Goal: Contribute content

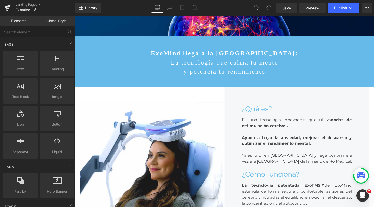
scroll to position [228, 0]
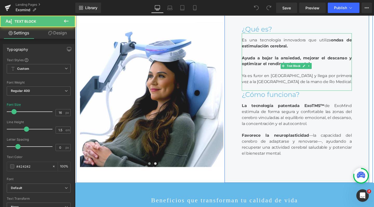
click at [318, 88] on div "Ya es furor en EE.UU. y llega por primera vez a la Argentina de la mano de Ro M…" at bounding box center [309, 82] width 116 height 12
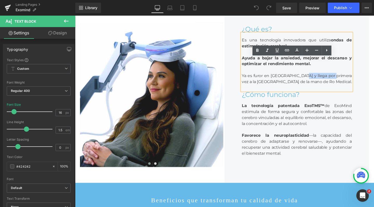
drag, startPoint x: 316, startPoint y: 104, endPoint x: 351, endPoint y: 104, distance: 35.1
click at [351, 88] on div "Ya es furor en EE.UU. y llega por primera vez a la Argentina de la mano de Ro M…" at bounding box center [309, 82] width 116 height 12
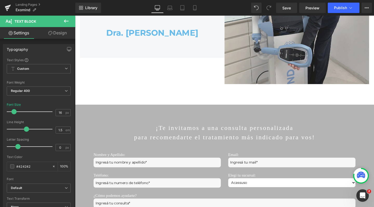
scroll to position [1584, 0]
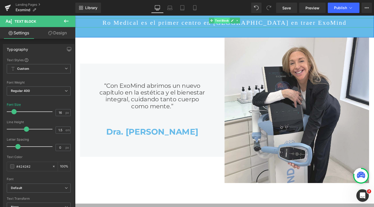
click at [228, 24] on span "Text Block" at bounding box center [229, 21] width 16 height 6
click at [196, 28] on p "Ro Medical es el primer centro en Argentina en traer ExoMind" at bounding box center [232, 23] width 315 height 10
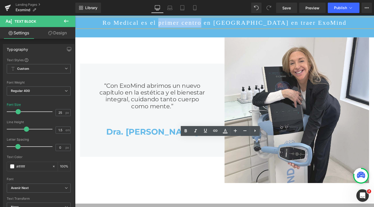
drag, startPoint x: 197, startPoint y: 147, endPoint x: 228, endPoint y: 147, distance: 31.2
click at [228, 28] on p "Ro Medical es el primer centro en Argentina en traer ExoMind" at bounding box center [232, 23] width 315 height 10
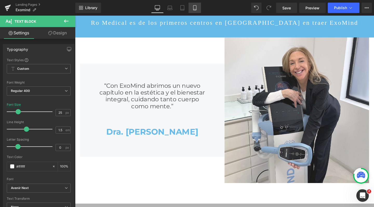
click at [195, 5] on icon at bounding box center [194, 7] width 3 height 5
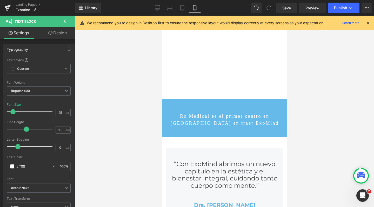
scroll to position [1812, 0]
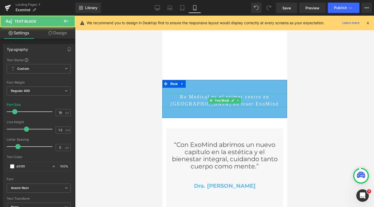
click at [227, 93] on p "Ro Medical es el primer centro en Argentina en traer ExoMind" at bounding box center [224, 100] width 125 height 14
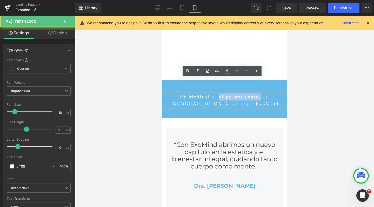
drag, startPoint x: 214, startPoint y: 81, endPoint x: 260, endPoint y: 83, distance: 46.3
click at [260, 93] on p "Ro Medical es el primer centro en Argentina en traer ExoMind" at bounding box center [224, 100] width 125 height 14
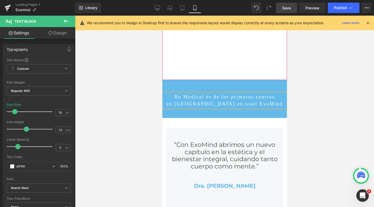
click at [291, 10] on span "Save" at bounding box center [287, 7] width 9 height 5
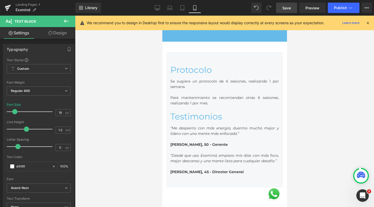
scroll to position [1113, 0]
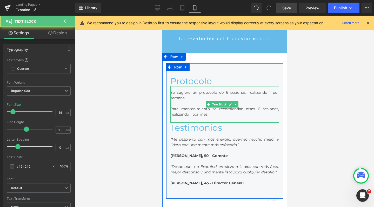
click at [192, 91] on div "Se sugiere un protocolo de 6 sesiones, realizando 1 por semana. Para mantenimie…" at bounding box center [224, 104] width 109 height 36
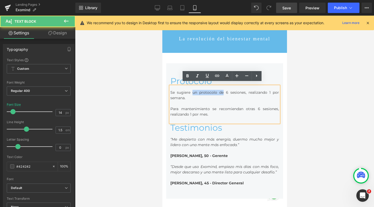
drag, startPoint x: 192, startPoint y: 89, endPoint x: 221, endPoint y: 89, distance: 29.4
click at [221, 89] on div "Se sugiere un protocolo de 6 sesiones, realizando 1 por semana. Para mantenimie…" at bounding box center [224, 104] width 109 height 36
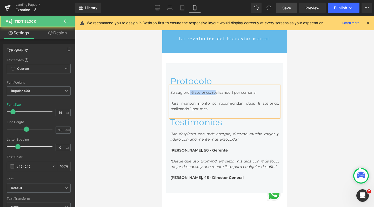
scroll to position [3202, 120]
drag, startPoint x: 223, startPoint y: 89, endPoint x: 243, endPoint y: 89, distance: 20.0
click at [243, 89] on div "Se sugieren hacer 6 sesiones, realizando 1 por semana. Para mantenimiento se re…" at bounding box center [224, 101] width 109 height 31
drag, startPoint x: 252, startPoint y: 100, endPoint x: 249, endPoint y: 100, distance: 3.1
click at [249, 101] on div "Para mantenimiento se recomiendan otras 6 sesiones, realizando 1 por mes." at bounding box center [224, 106] width 109 height 11
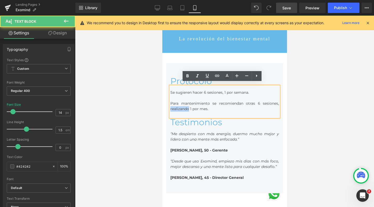
drag, startPoint x: 189, startPoint y: 105, endPoint x: 164, endPoint y: 104, distance: 25.5
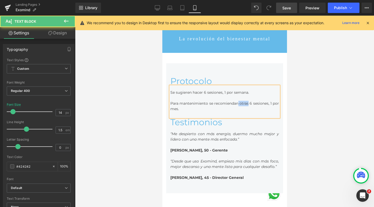
drag, startPoint x: 249, startPoint y: 100, endPoint x: 240, endPoint y: 100, distance: 9.6
click at [240, 101] on div "Para mantenimiento se recomiendan otras 6 sesiones, 1 por mes." at bounding box center [224, 106] width 109 height 11
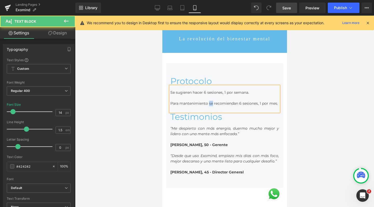
drag, startPoint x: 211, startPoint y: 100, endPoint x: 214, endPoint y: 100, distance: 3.1
click at [214, 101] on div "Para mantenimiento se recomiendan 6 sesiones, 1 por mes." at bounding box center [224, 103] width 109 height 5
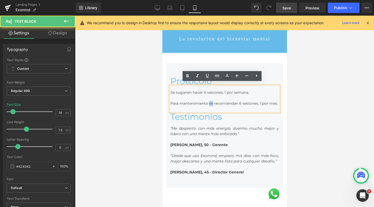
click at [242, 101] on div "Para mantenimiento se recomiendan 6 sesiones, 1 por mes." at bounding box center [224, 103] width 109 height 5
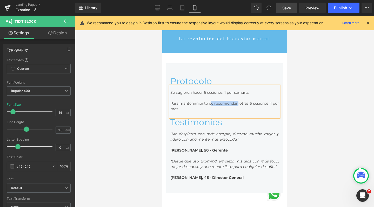
drag, startPoint x: 238, startPoint y: 100, endPoint x: 211, endPoint y: 99, distance: 27.6
click at [211, 101] on div "Para mantenimiento se recomiendan otras 6 sesiones, 1 por mes." at bounding box center [224, 106] width 109 height 11
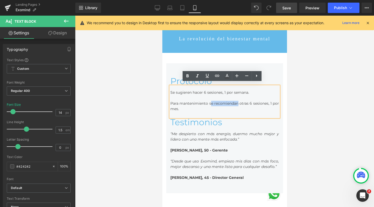
scroll to position [3197, 120]
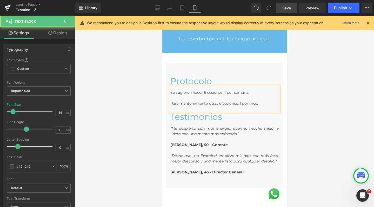
click at [240, 101] on div "Para mantenimiento otras 6 sesiones, 1 por mes." at bounding box center [224, 103] width 109 height 5
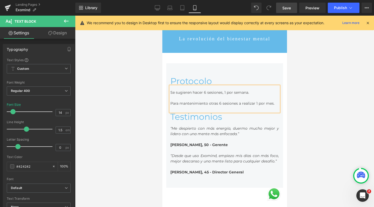
scroll to position [3202, 120]
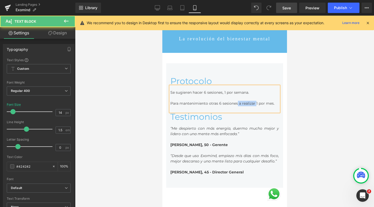
drag, startPoint x: 264, startPoint y: 100, endPoint x: 241, endPoint y: 100, distance: 22.1
click at [241, 101] on div "Para mantenimiento otras 6 sesiones a realizar 1 por mes." at bounding box center [224, 103] width 109 height 5
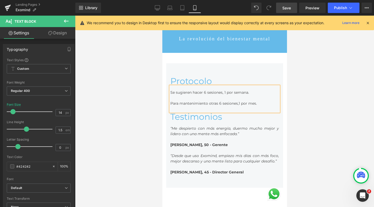
scroll to position [3197, 120]
click at [159, 5] on link "Desktop" at bounding box center [157, 8] width 12 height 10
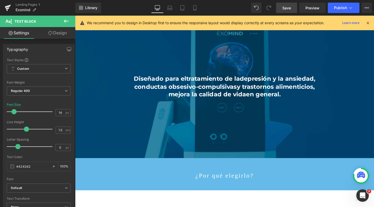
scroll to position [563, 0]
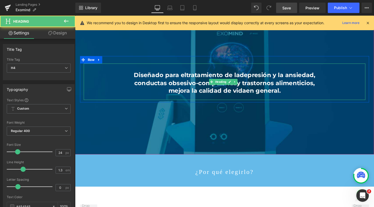
click at [186, 82] on span "Diseñado para el" at bounding box center [164, 78] width 55 height 8
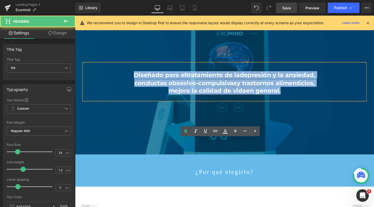
drag, startPoint x: 292, startPoint y: 174, endPoint x: 134, endPoint y: 157, distance: 159.0
click at [134, 104] on div "Diseñado para el tratamiento de la depresión y la ansiedad, conductas obsesivo-…" at bounding box center [232, 85] width 296 height 38
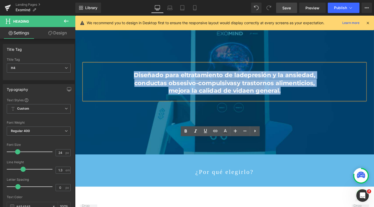
paste div
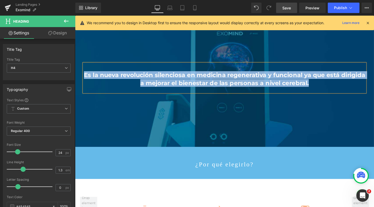
scroll to position [2617, 309]
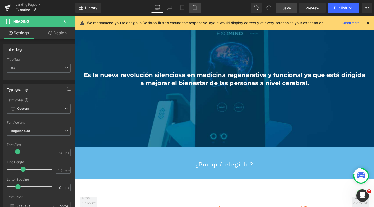
drag, startPoint x: 194, startPoint y: 10, endPoint x: 49, endPoint y: 85, distance: 163.8
click at [194, 10] on icon at bounding box center [194, 7] width 3 height 5
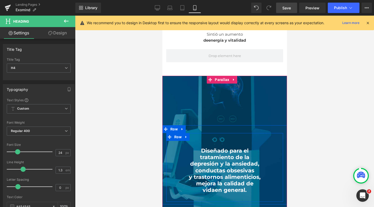
scroll to position [707, 0]
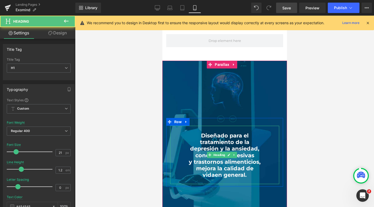
click at [203, 158] on span "y trastornos alimenticios," at bounding box center [225, 161] width 72 height 6
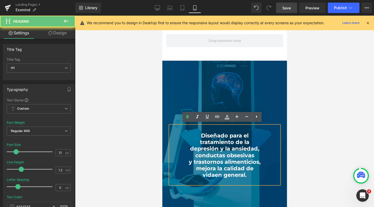
click at [242, 173] on span "en general." at bounding box center [231, 174] width 32 height 6
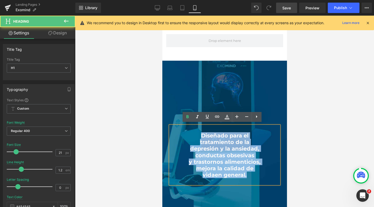
drag, startPoint x: 254, startPoint y: 173, endPoint x: 187, endPoint y: 132, distance: 78.8
click at [187, 132] on div "Diseñado para el tratamiento de la depresión y la ansiedad, conductas obsesivas…" at bounding box center [224, 155] width 109 height 58
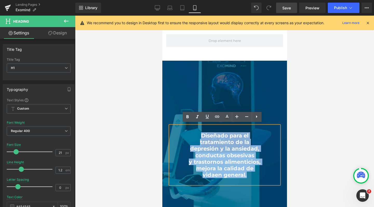
paste div
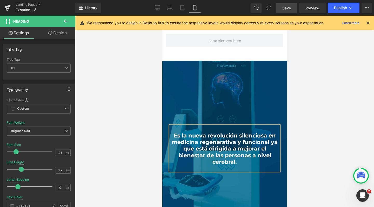
scroll to position [3184, 120]
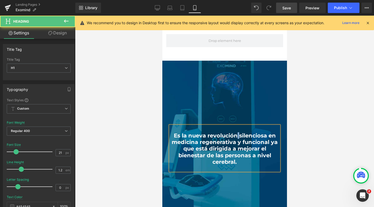
click at [234, 134] on b "Es la nueva revolución silenciosa en medicina regenerativa y funcional ya que e…" at bounding box center [225, 148] width 106 height 33
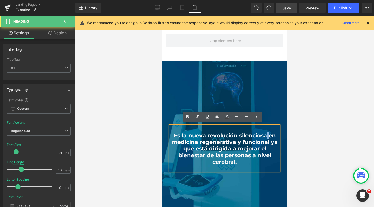
click at [263, 133] on b "Es la nueva revolución silenciosa en medicina regenerativa y funcional ya que e…" at bounding box center [225, 148] width 106 height 33
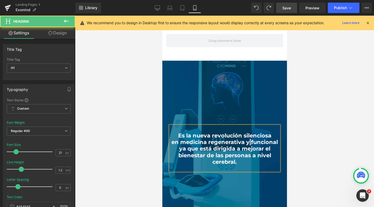
click at [260, 140] on h1 "en medicina regenerativa y funcional ya que está dirigida a mejorar el bienesta…" at bounding box center [224, 152] width 109 height 26
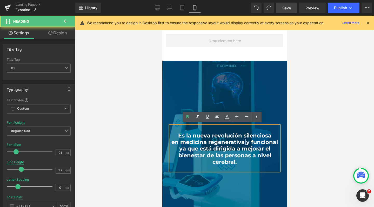
click at [255, 140] on b "en medicina regenerativa y funcional ya que está dirigida a mejorar el bienesta…" at bounding box center [224, 152] width 107 height 26
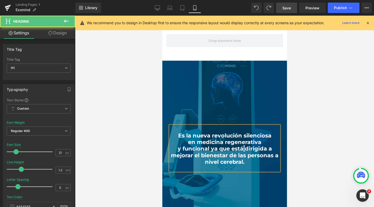
click at [240, 147] on b "y funcional ya que está dirigida a mejorar el bienestar de las personas a nivel…" at bounding box center [225, 154] width 108 height 19
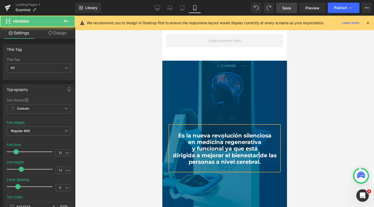
click at [260, 152] on b "dirigida a mejorar el bienestar de las personas a nivel cerebral." at bounding box center [225, 158] width 104 height 13
drag, startPoint x: 223, startPoint y: 160, endPoint x: 220, endPoint y: 160, distance: 2.9
click at [220, 160] on b "de las personas a nivel cerebral." at bounding box center [224, 161] width 90 height 6
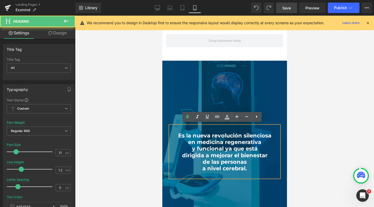
scroll to position [3190, 120]
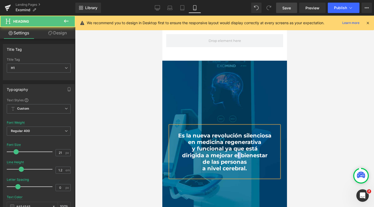
drag, startPoint x: 238, startPoint y: 153, endPoint x: 235, endPoint y: 153, distance: 3.5
click at [235, 153] on b "dirigida a mejorar el bienestar" at bounding box center [225, 155] width 86 height 6
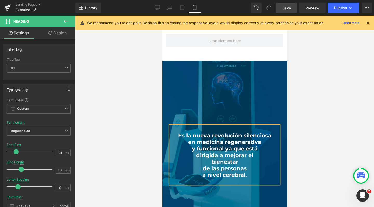
scroll to position [3197, 120]
click at [199, 166] on h1 "de las personas" at bounding box center [224, 168] width 109 height 6
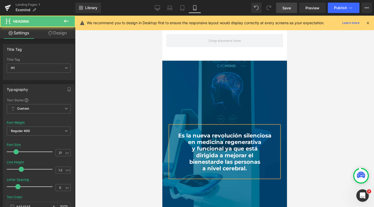
scroll to position [3190, 120]
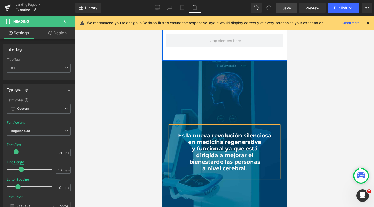
click at [288, 10] on span "Save" at bounding box center [287, 7] width 9 height 5
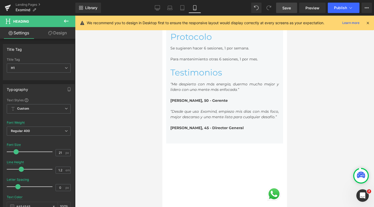
scroll to position [1120, 0]
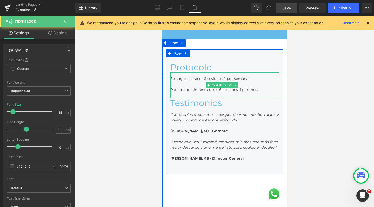
click at [258, 87] on div "Para mantenimiento otras 6 sesiones, 1 por mes." at bounding box center [224, 89] width 109 height 5
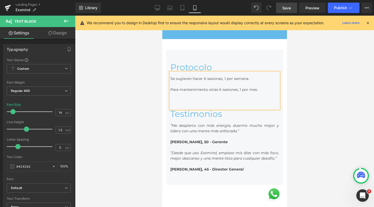
scroll to position [3201, 120]
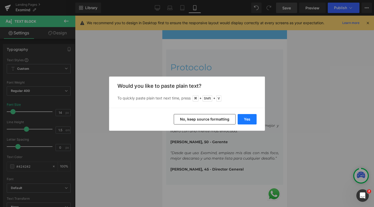
click at [251, 121] on button "Yes" at bounding box center [247, 119] width 19 height 10
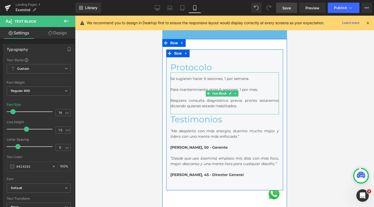
scroll to position [3207, 120]
click at [197, 99] on div "Requiere consulta diagnóstica previa: pronto estaremos diciendo quienes estarán…" at bounding box center [224, 103] width 109 height 11
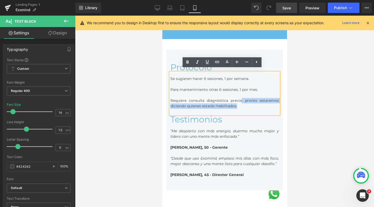
drag, startPoint x: 254, startPoint y: 103, endPoint x: 238, endPoint y: 97, distance: 17.3
click at [238, 98] on div "Requiere consulta diagnóstica previa: pronto estaremos diciendo quienes estarán…" at bounding box center [224, 103] width 109 height 11
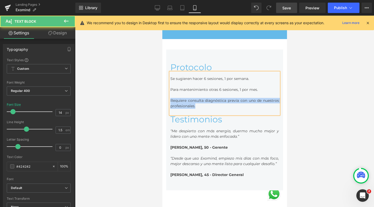
drag, startPoint x: 226, startPoint y: 104, endPoint x: 169, endPoint y: 98, distance: 57.5
click at [170, 98] on div "Se sugieren hacer 6 sesiones, 1 por semana. Para mantenimiento otras 6 sesiones…" at bounding box center [224, 93] width 109 height 42
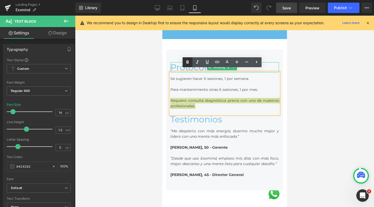
click at [186, 62] on icon at bounding box center [188, 62] width 6 height 6
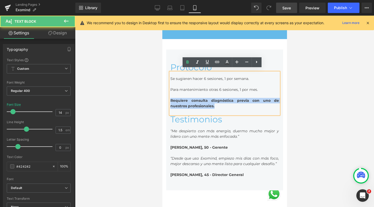
drag, startPoint x: 227, startPoint y: 105, endPoint x: 171, endPoint y: 97, distance: 55.9
click at [171, 98] on div "Requiere consulta diagnóstica previa con uno de nuestros profesionales." at bounding box center [224, 103] width 109 height 11
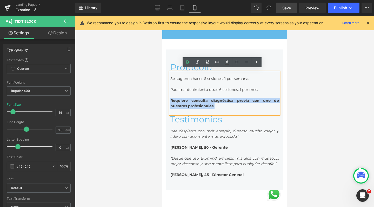
copy strong "Requiere consulta diagnóstica previa con uno de nuestros profesionales."
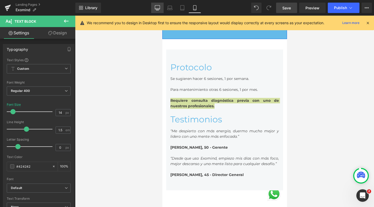
click at [159, 8] on icon at bounding box center [157, 7] width 5 height 5
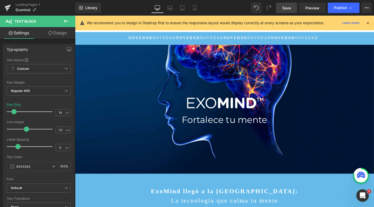
scroll to position [0, 0]
click at [289, 9] on span "Save" at bounding box center [287, 7] width 9 height 5
click at [335, 13] on div "Library Desktop Desktop Laptop Tablet Mobile Save Preview Publish Scheduled Vie…" at bounding box center [224, 8] width 299 height 16
click at [335, 10] on span "Publish" at bounding box center [340, 8] width 13 height 4
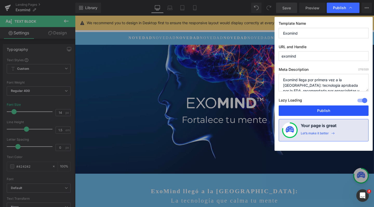
click at [312, 108] on button "Publish" at bounding box center [324, 110] width 90 height 10
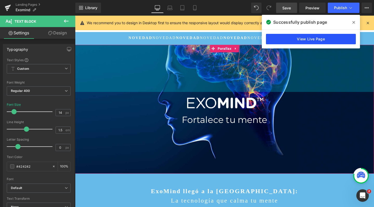
click at [296, 40] on link "View Live Page" at bounding box center [311, 39] width 90 height 10
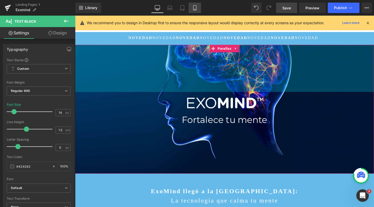
click at [194, 7] on icon at bounding box center [194, 7] width 5 height 5
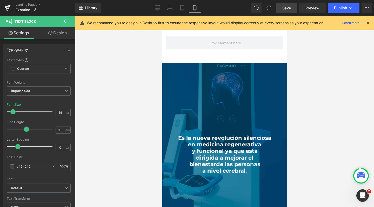
scroll to position [704, 0]
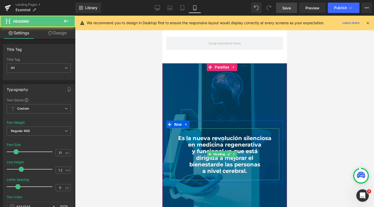
click at [240, 137] on b "Es la nueva revolución silenciosa" at bounding box center [224, 138] width 93 height 6
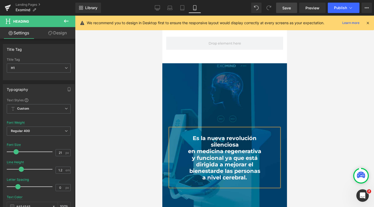
scroll to position [3213, 120]
click at [188, 148] on b "en medicina regenerativa" at bounding box center [224, 151] width 73 height 6
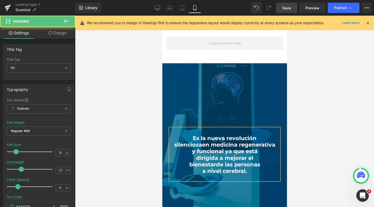
scroll to position [3207, 120]
click at [237, 143] on b "en medicina regenerativa" at bounding box center [238, 144] width 73 height 6
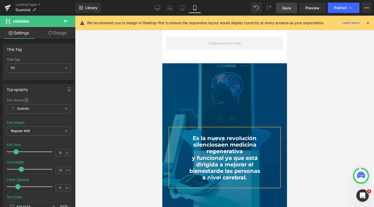
scroll to position [3213, 120]
click at [188, 157] on h1 "y funcional ya que está" at bounding box center [224, 157] width 109 height 6
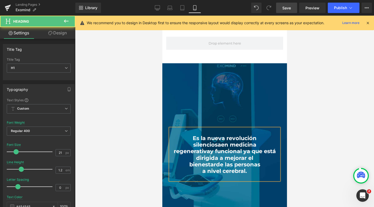
scroll to position [3207, 120]
click at [240, 150] on b "y funcional ya que está" at bounding box center [243, 151] width 66 height 6
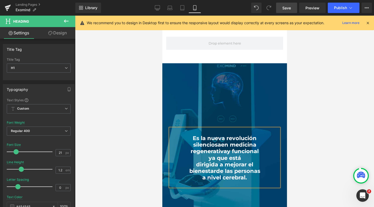
scroll to position [3213, 120]
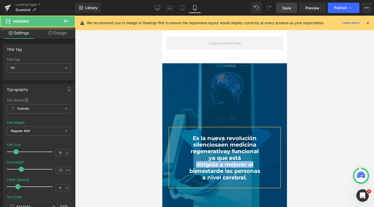
drag, startPoint x: 193, startPoint y: 162, endPoint x: 259, endPoint y: 163, distance: 65.5
click at [259, 163] on h1 "dirigida a mejorar el" at bounding box center [224, 164] width 109 height 6
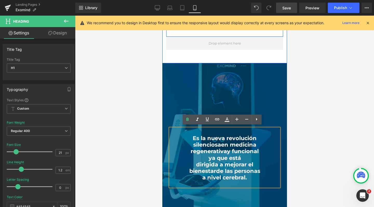
click at [288, 10] on span "Save" at bounding box center [287, 7] width 9 height 5
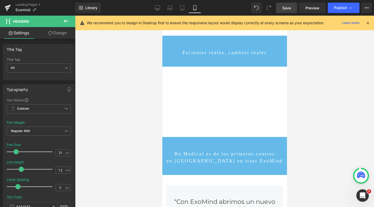
scroll to position [1762, 0]
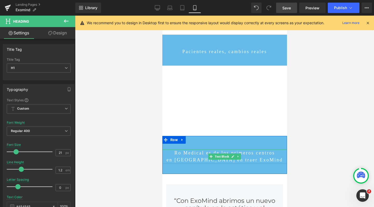
click at [194, 149] on p "Ro Medical es de los primeros centros" at bounding box center [224, 152] width 125 height 7
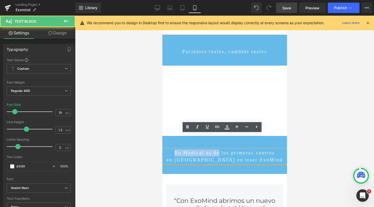
drag, startPoint x: 215, startPoint y: 137, endPoint x: 167, endPoint y: 137, distance: 48.3
click at [167, 149] on p "Ro Medical es de los primeros centros" at bounding box center [224, 152] width 125 height 7
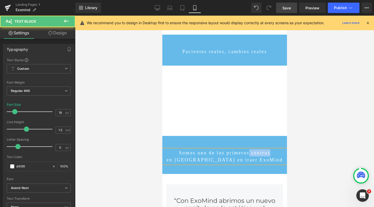
drag, startPoint x: 250, startPoint y: 137, endPoint x: 276, endPoint y: 137, distance: 26.3
click at [276, 149] on p "Somos uno de los primeros centros" at bounding box center [224, 152] width 125 height 7
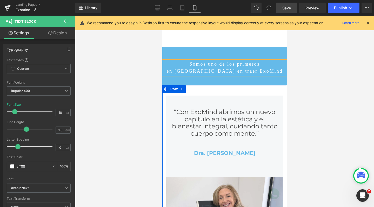
scroll to position [1852, 0]
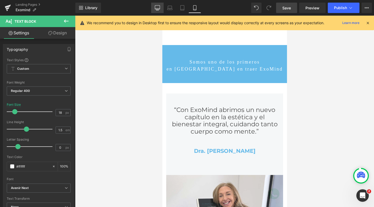
click at [159, 9] on icon at bounding box center [157, 9] width 5 height 0
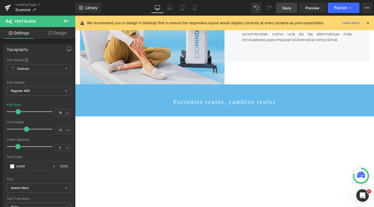
scroll to position [1282, 0]
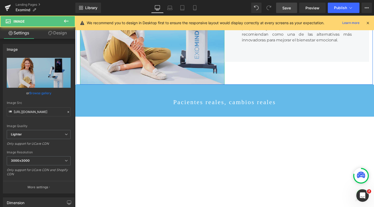
click at [158, 88] on img at bounding box center [156, 11] width 152 height 153
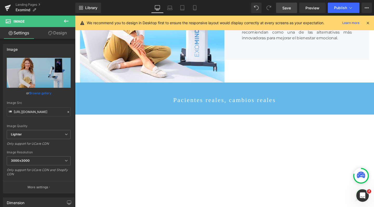
scroll to position [1281, 0]
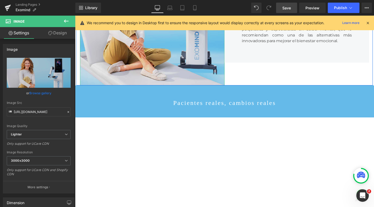
click at [135, 63] on img at bounding box center [156, 12] width 152 height 153
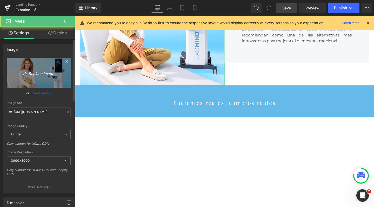
click at [26, 63] on link "Replace Image" at bounding box center [39, 73] width 64 height 30
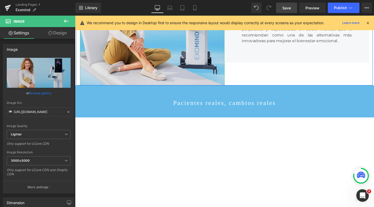
type input "C:\fakepath\exomind romedical bienestar mental emocional.jpg"
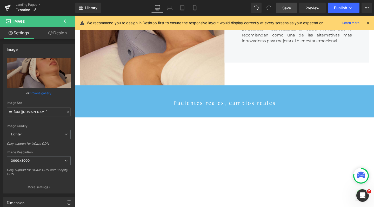
click at [290, 8] on span "Save" at bounding box center [287, 7] width 9 height 5
click at [335, 11] on button "Publish" at bounding box center [344, 8] width 32 height 10
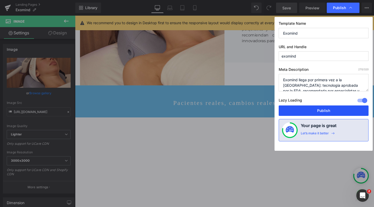
click at [312, 113] on button "Publish" at bounding box center [324, 110] width 90 height 10
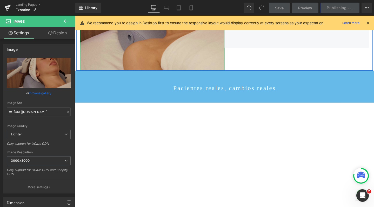
scroll to position [1291, 0]
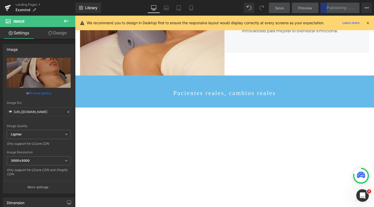
click at [69, 20] on icon at bounding box center [66, 21] width 6 height 6
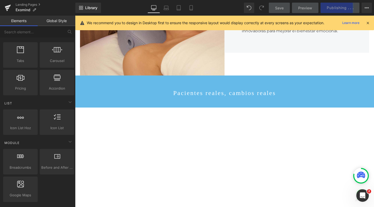
scroll to position [141, 0]
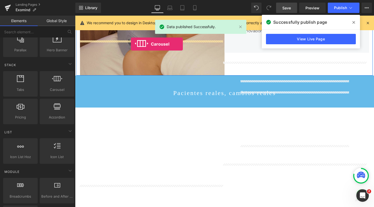
drag, startPoint x: 129, startPoint y: 103, endPoint x: 134, endPoint y: 45, distance: 58.9
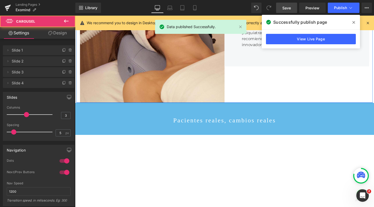
scroll to position [2645, 309]
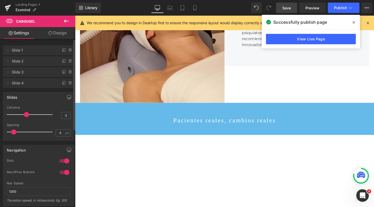
click at [69, 75] on li "Delete Cancel Slide 3 Slide 3 Name Slide 3" at bounding box center [39, 72] width 72 height 10
click at [69, 71] on icon at bounding box center [70, 71] width 3 height 0
click at [68, 73] on button "Delete" at bounding box center [65, 72] width 16 height 7
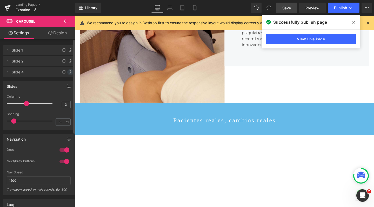
click at [70, 71] on span at bounding box center [70, 72] width 6 height 6
click at [68, 71] on button "Delete" at bounding box center [65, 72] width 16 height 7
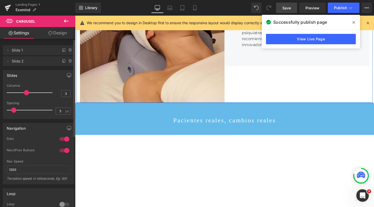
drag, startPoint x: 159, startPoint y: 45, endPoint x: 122, endPoint y: 107, distance: 72.0
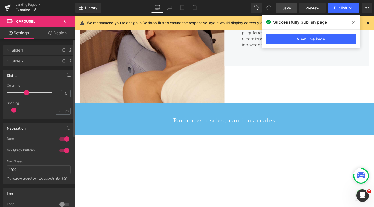
click at [8, 93] on div "Columns 3" at bounding box center [39, 92] width 64 height 17
drag, startPoint x: 14, startPoint y: 93, endPoint x: 0, endPoint y: 93, distance: 13.8
click at [0, 93] on div "Slides 3 Columns 3 3 Columns 3 3 Columns 3 1 Columns 1 5px Spacing 5 px 5px Spa…" at bounding box center [39, 92] width 78 height 53
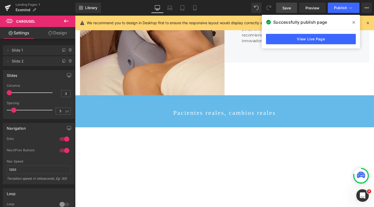
scroll to position [2637, 309]
drag, startPoint x: 127, startPoint y: 43, endPoint x: 132, endPoint y: -5, distance: 47.9
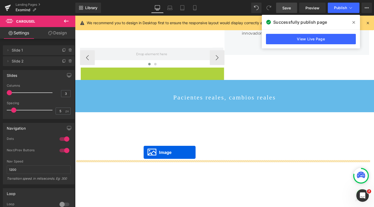
scroll to position [2623, 309]
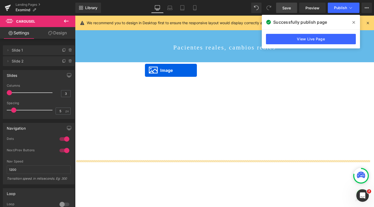
drag, startPoint x: 146, startPoint y: 137, endPoint x: 149, endPoint y: 73, distance: 63.8
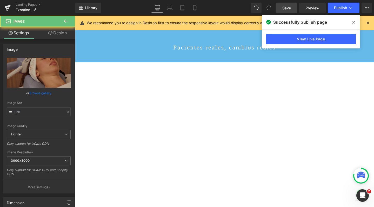
scroll to position [2572, 309]
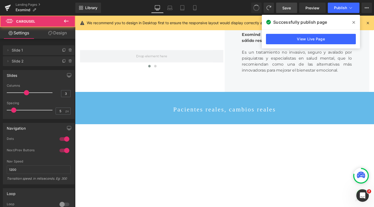
drag, startPoint x: 258, startPoint y: 9, endPoint x: 43, endPoint y: 105, distance: 235.3
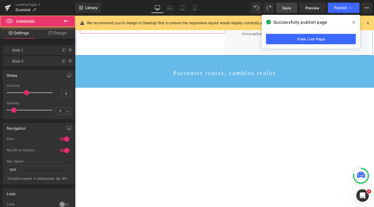
scroll to position [1260, 0]
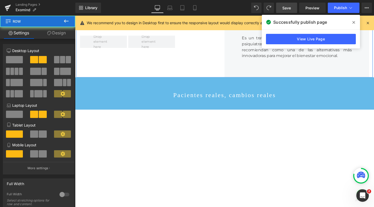
click at [145, 81] on div "‹ › Carousel" at bounding box center [156, 27] width 152 height 105
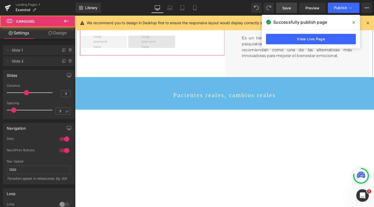
click at [138, 50] on span at bounding box center [155, 43] width 49 height 13
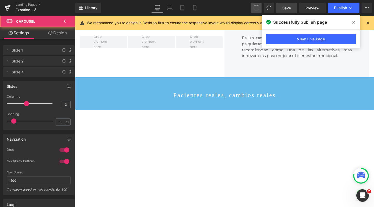
click at [261, 8] on button at bounding box center [256, 8] width 10 height 10
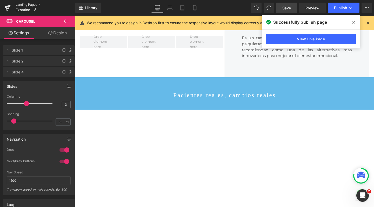
click at [22, 4] on link "Landing Pages" at bounding box center [46, 5] width 60 height 4
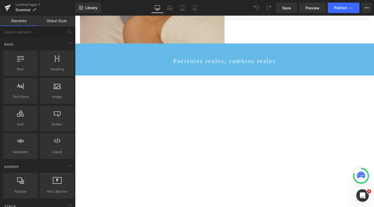
scroll to position [1302, 0]
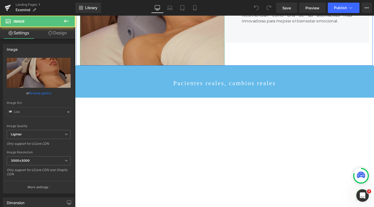
scroll to position [1250, 0]
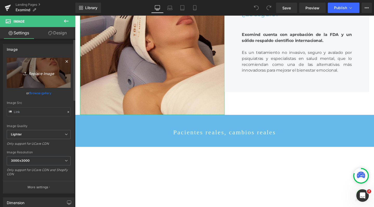
click at [48, 64] on link "Replace Image" at bounding box center [39, 73] width 64 height 30
type input "C:\fakepath\exomind romedical bienestar mental.jpg"
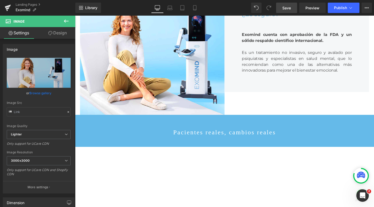
click at [287, 7] on span "Save" at bounding box center [287, 7] width 9 height 5
